Goal: Task Accomplishment & Management: Use online tool/utility

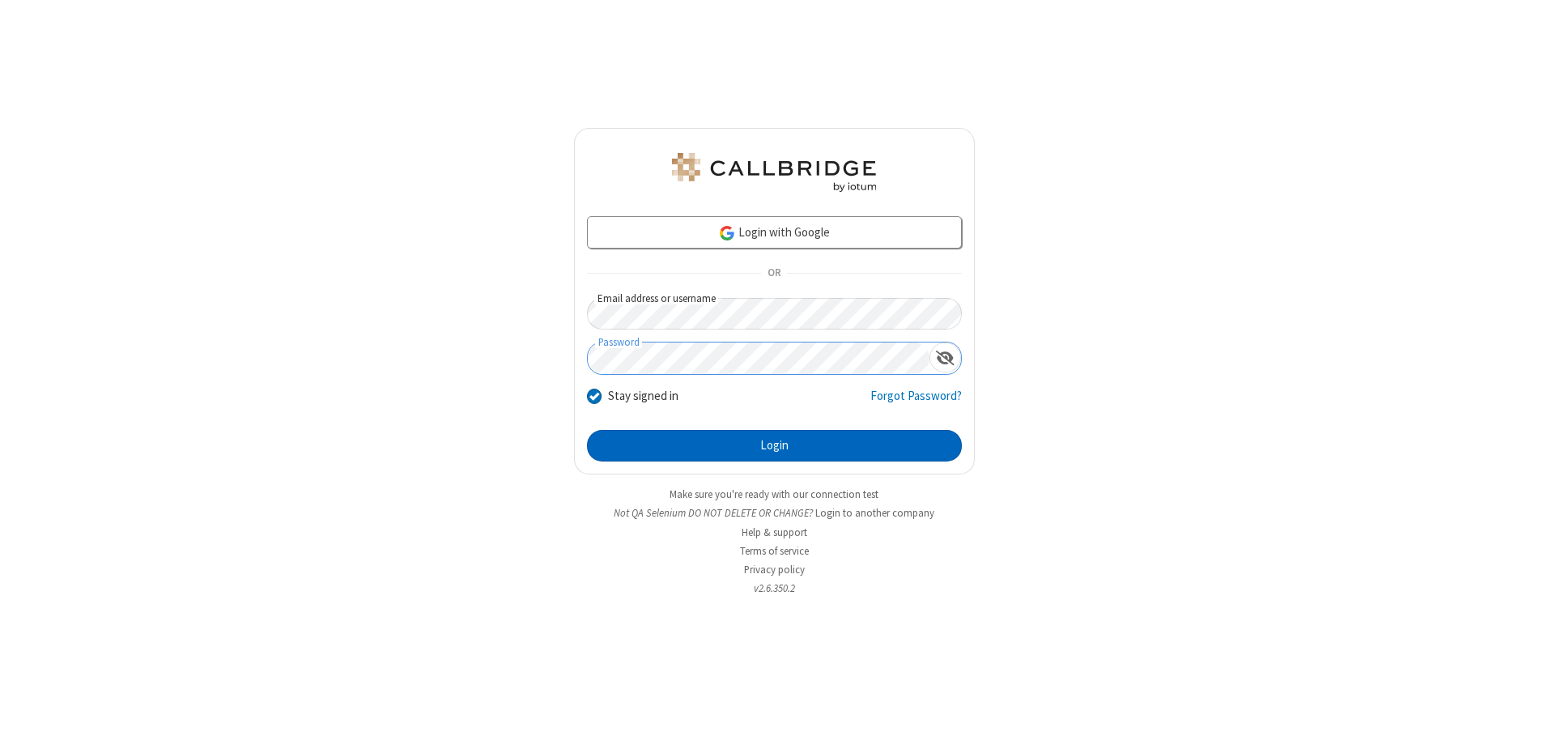
click at [774, 445] on button "Login" at bounding box center [774, 446] width 375 height 32
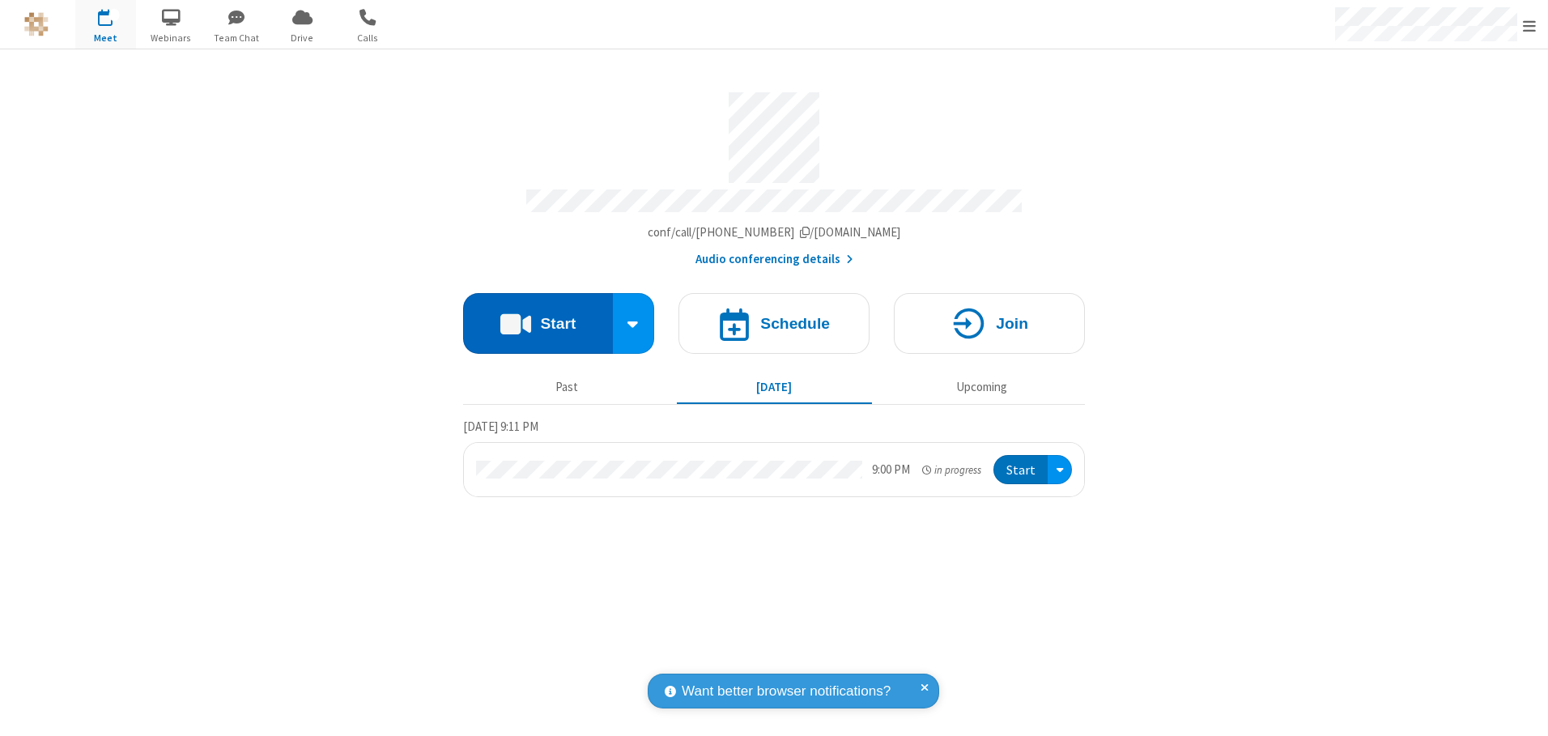
click at [538, 317] on button "Start" at bounding box center [538, 323] width 150 height 61
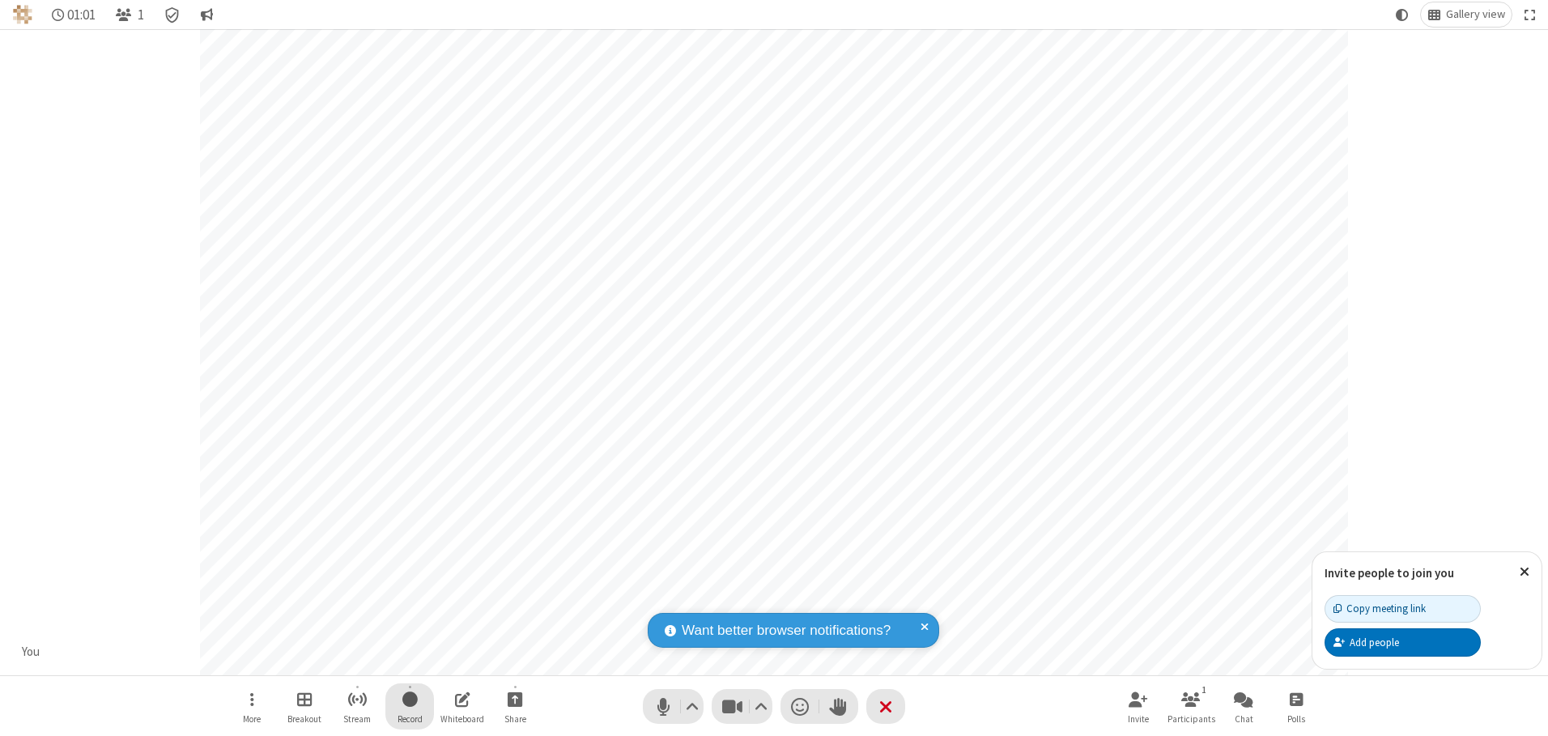
click at [410, 706] on span "Start recording" at bounding box center [409, 699] width 15 height 20
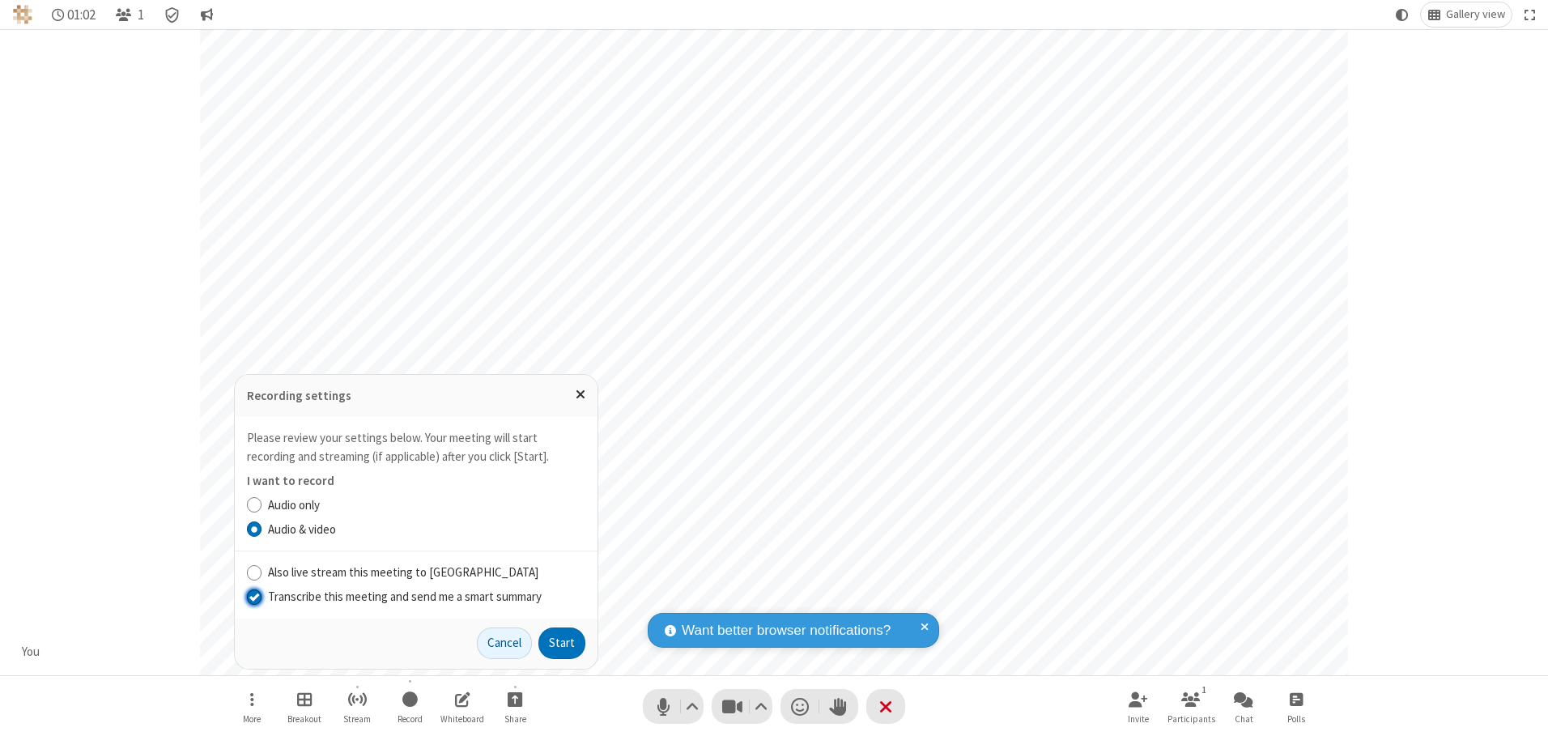
click at [253, 596] on input "Transcribe this meeting and send me a smart summary" at bounding box center [254, 596] width 15 height 17
click at [562, 643] on button "Start" at bounding box center [561, 643] width 47 height 32
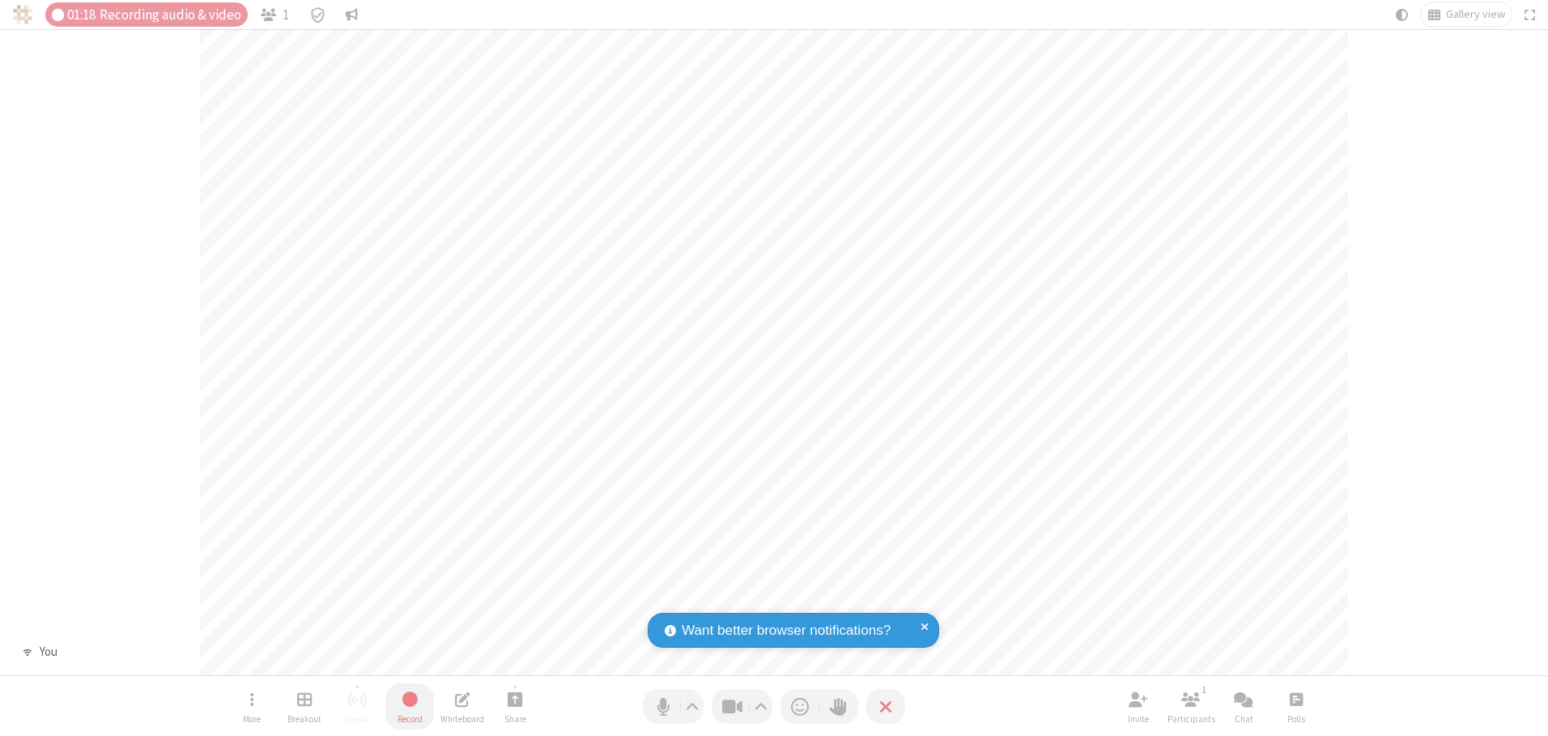
click at [410, 706] on span "Stop recording" at bounding box center [410, 699] width 19 height 20
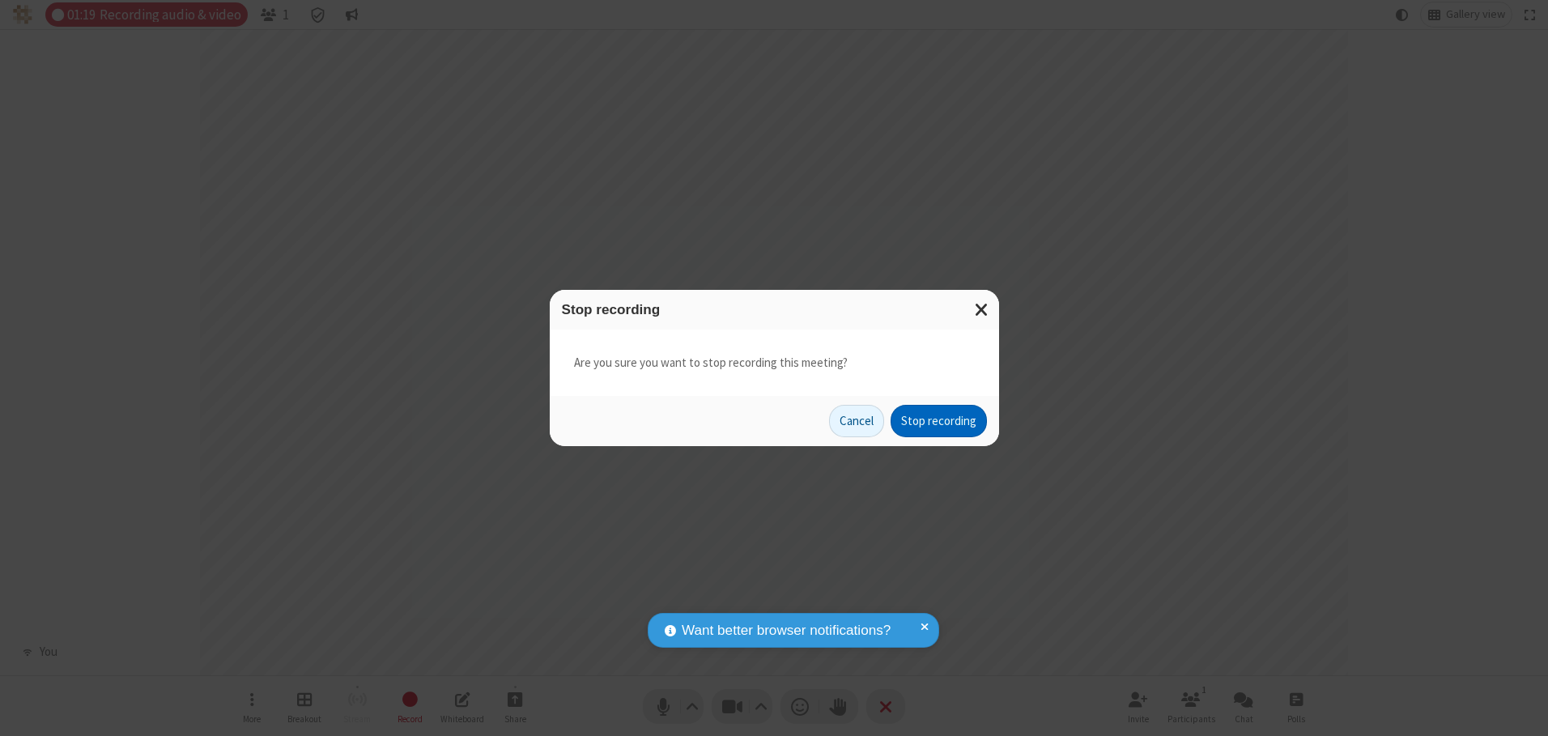
click at [938, 421] on button "Stop recording" at bounding box center [938, 421] width 96 height 32
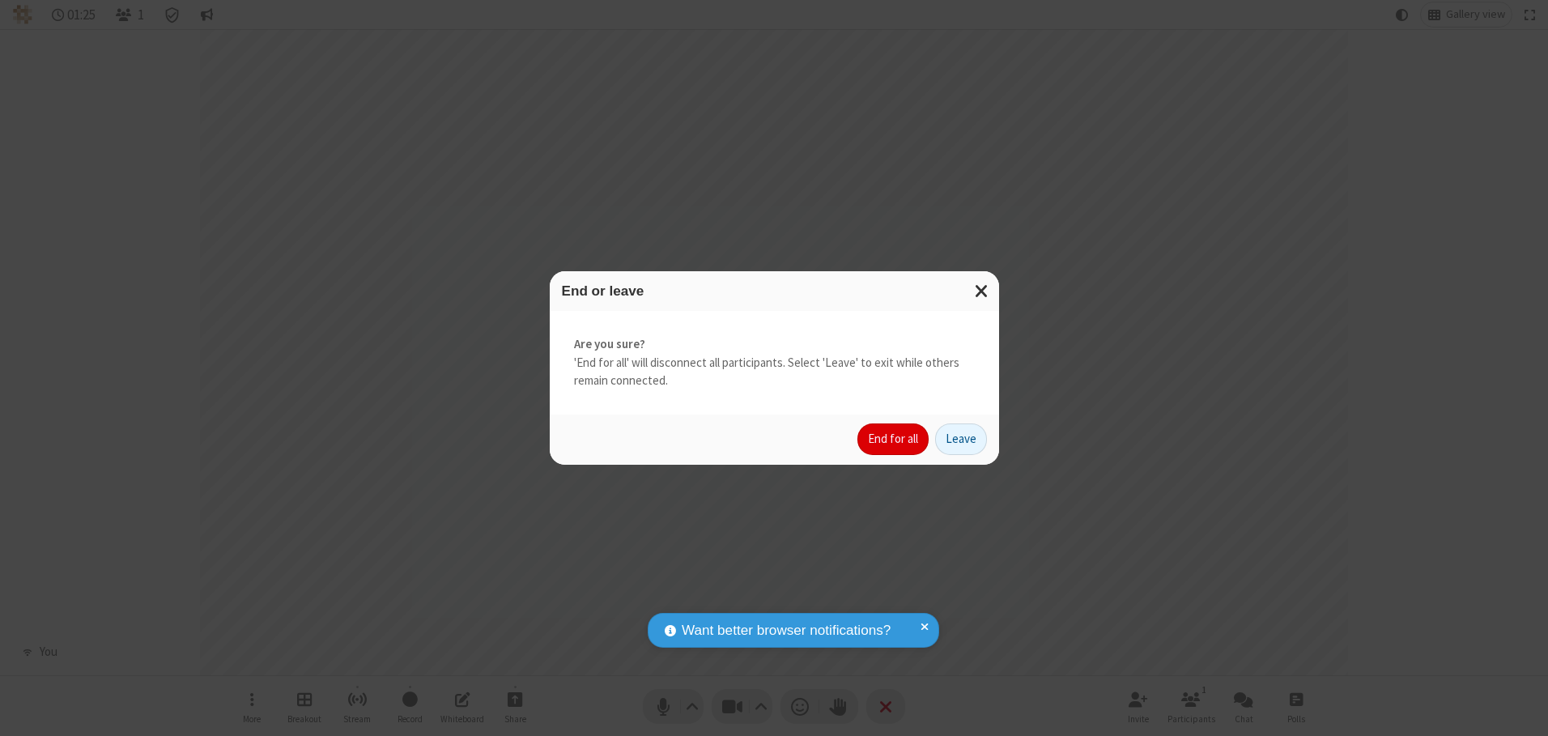
click at [894, 439] on button "End for all" at bounding box center [892, 439] width 71 height 32
